Goal: Information Seeking & Learning: Learn about a topic

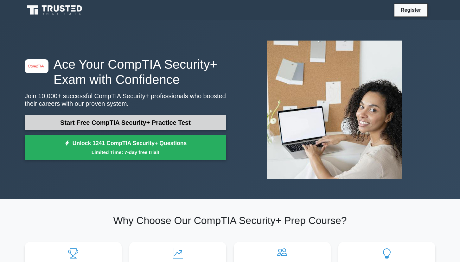
click at [179, 120] on link "Start Free CompTIA Security+ Practice Test" at bounding box center [126, 122] width 202 height 15
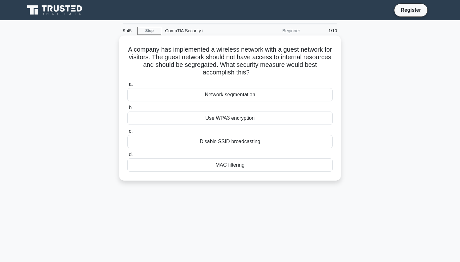
click at [231, 97] on div "Network segmentation" at bounding box center [229, 94] width 205 height 13
click at [127, 87] on input "a. Network segmentation" at bounding box center [127, 84] width 0 height 4
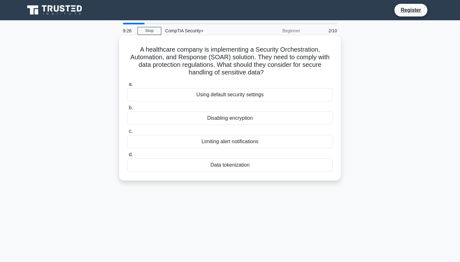
click at [246, 166] on div "Data tokenization" at bounding box center [229, 164] width 205 height 13
click at [127, 157] on input "d. Data tokenization" at bounding box center [127, 155] width 0 height 4
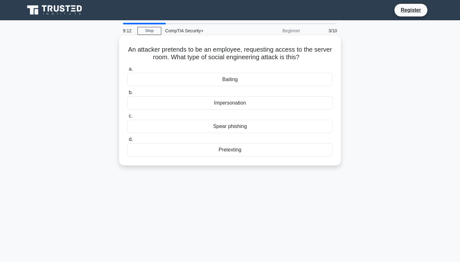
click at [243, 105] on div "Impersonation" at bounding box center [229, 102] width 205 height 13
click at [127, 95] on input "b. Impersonation" at bounding box center [127, 93] width 0 height 4
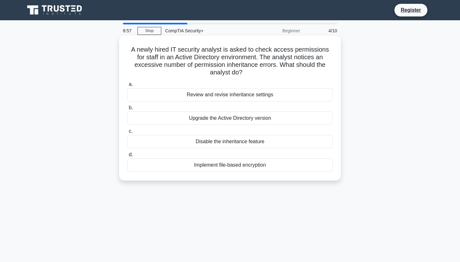
click at [243, 88] on div "Review and revise inheritance settings" at bounding box center [229, 94] width 205 height 13
click at [127, 86] on input "a. Review and revise inheritance settings" at bounding box center [127, 84] width 0 height 4
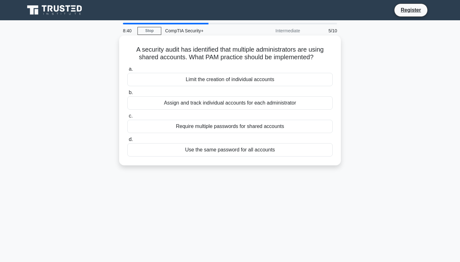
click at [257, 81] on div "Limit the creation of individual accounts" at bounding box center [229, 79] width 205 height 13
click at [127, 71] on input "a. Limit the creation of individual accounts" at bounding box center [127, 69] width 0 height 4
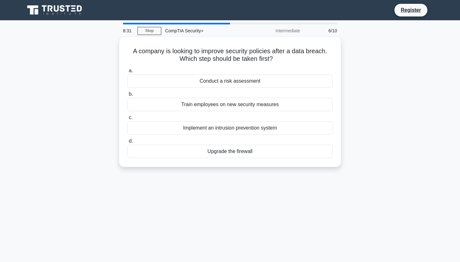
click at [257, 81] on div "Conduct a risk assessment" at bounding box center [229, 80] width 205 height 13
click at [127, 73] on input "a. Conduct a risk assessment" at bounding box center [127, 71] width 0 height 4
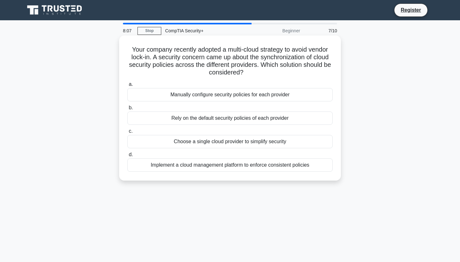
click at [255, 102] on div "a. Manually configure security policies for each provider b. Rely on the defaul…" at bounding box center [230, 126] width 213 height 94
click at [258, 97] on div "Manually configure security policies for each provider" at bounding box center [229, 94] width 205 height 13
click at [127, 87] on input "a. Manually configure security policies for each provider" at bounding box center [127, 84] width 0 height 4
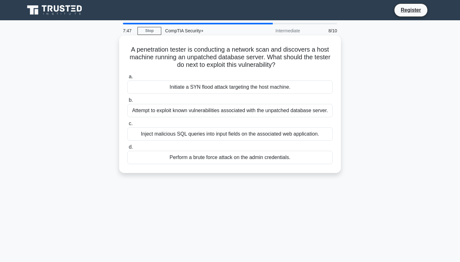
click at [242, 158] on div "Perform a brute force attack on the admin credentials." at bounding box center [229, 157] width 205 height 13
click at [127, 149] on input "d. Perform a brute force attack on the admin credentials." at bounding box center [127, 147] width 0 height 4
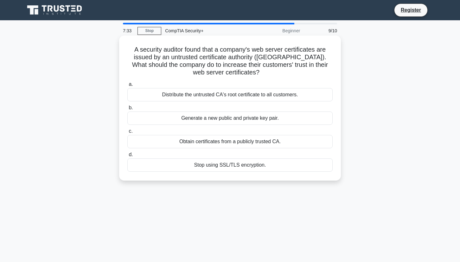
click at [262, 145] on div "Obtain certificates from a publicly trusted CA." at bounding box center [229, 141] width 205 height 13
click at [127, 133] on input "c. Obtain certificates from a publicly trusted CA." at bounding box center [127, 131] width 0 height 4
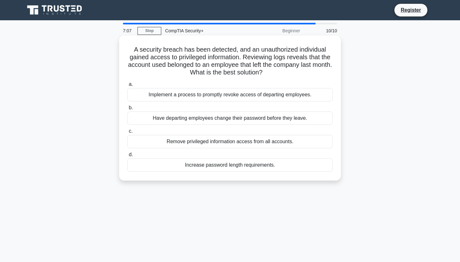
click at [268, 96] on div "Implement a process to promptly revoke access of departing employees." at bounding box center [229, 94] width 205 height 13
click at [127, 87] on input "a. Implement a process to promptly revoke access of departing employees." at bounding box center [127, 84] width 0 height 4
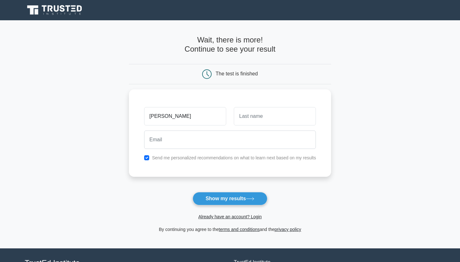
type input "barath"
type input "raj"
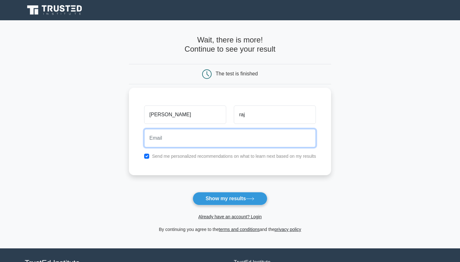
click at [220, 142] on input "email" at bounding box center [230, 138] width 172 height 18
type input "barathraja1490@gmail.com"
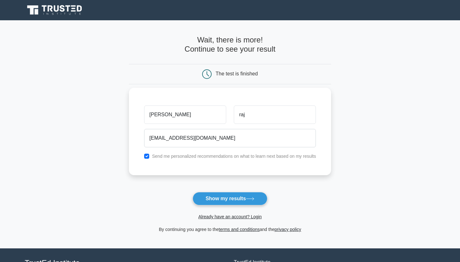
click at [213, 157] on label "Send me personalized recommendations on what to learn next based on my results" at bounding box center [234, 156] width 164 height 5
click at [149, 158] on input "checkbox" at bounding box center [146, 156] width 5 height 5
checkbox input "false"
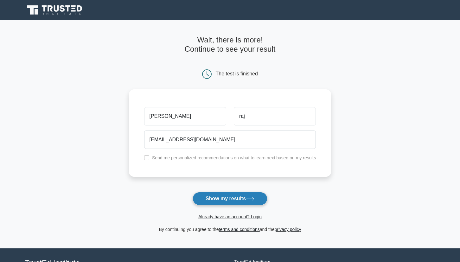
click at [207, 201] on button "Show my results" at bounding box center [230, 198] width 75 height 13
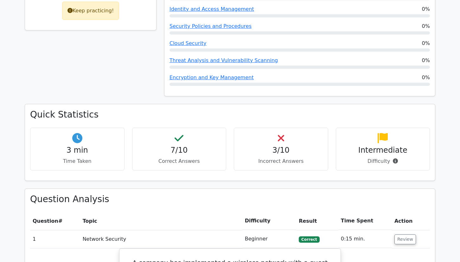
scroll to position [324, 0]
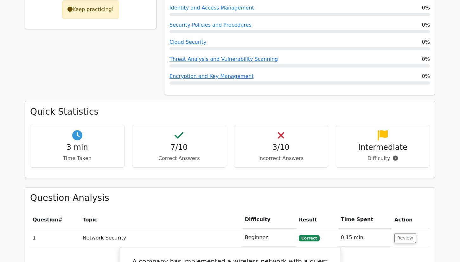
click at [269, 155] on p "Incorrect Answers" at bounding box center [281, 159] width 84 height 8
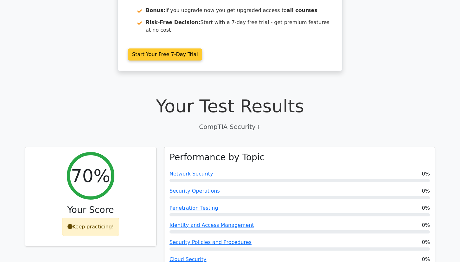
scroll to position [106, 0]
